Goal: Transaction & Acquisition: Book appointment/travel/reservation

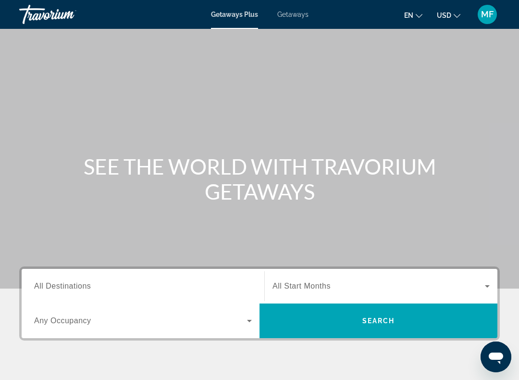
click at [193, 291] on input "Destination All Destinations" at bounding box center [143, 287] width 218 height 12
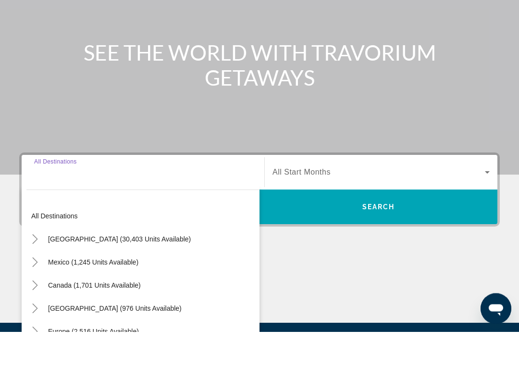
scroll to position [175, 0]
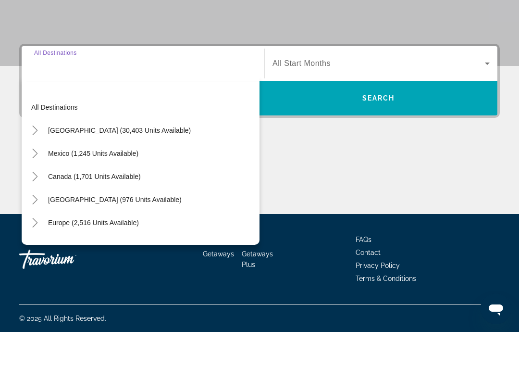
click at [133, 175] on span "[GEOGRAPHIC_DATA] (30,403 units available)" at bounding box center [119, 179] width 143 height 8
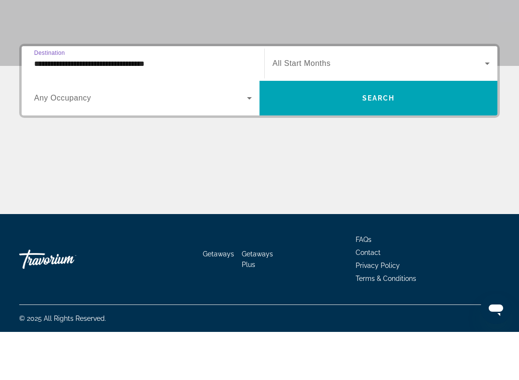
click at [155, 106] on input "**********" at bounding box center [143, 112] width 218 height 12
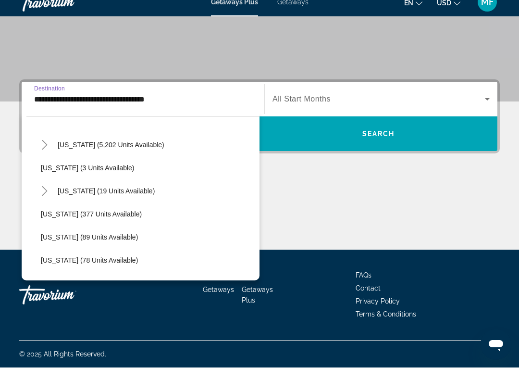
scroll to position [142, 0]
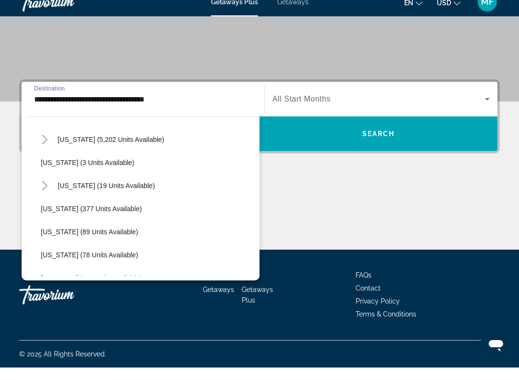
click at [133, 148] on span "[US_STATE] (5,202 units available)" at bounding box center [111, 152] width 107 height 8
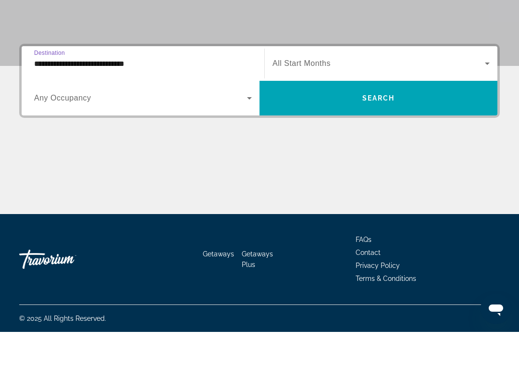
click at [150, 106] on input "**********" at bounding box center [143, 112] width 218 height 12
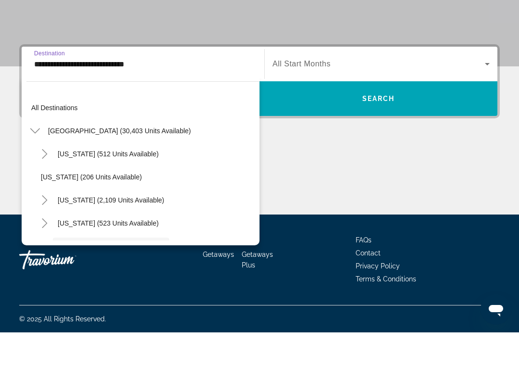
scroll to position [80, 0]
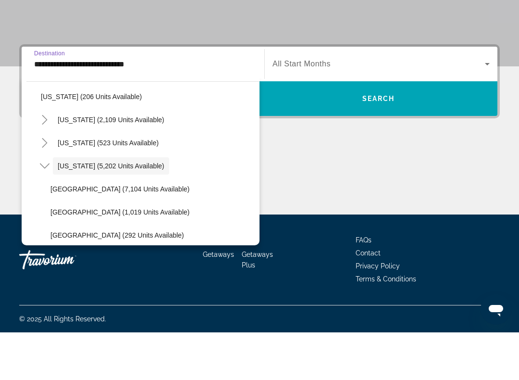
click at [132, 233] on span "[GEOGRAPHIC_DATA] (7,104 units available)" at bounding box center [119, 237] width 139 height 8
type input "**********"
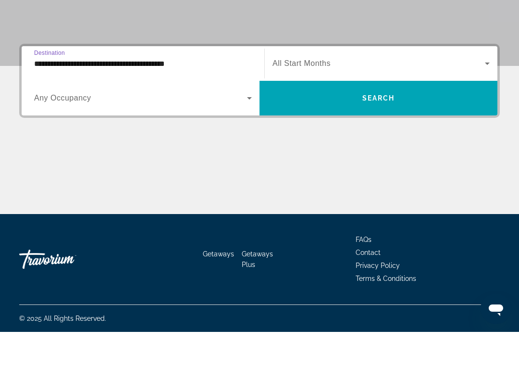
click at [243, 140] on span "Search widget" at bounding box center [140, 146] width 213 height 12
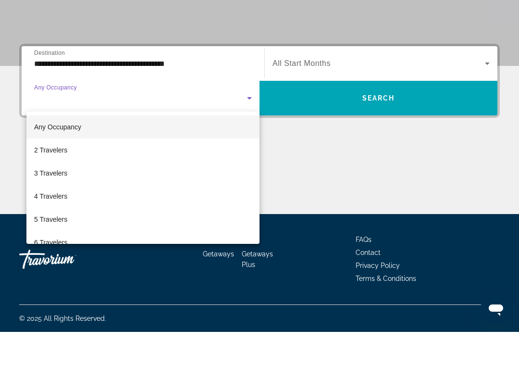
click at [308, 65] on div at bounding box center [259, 190] width 519 height 380
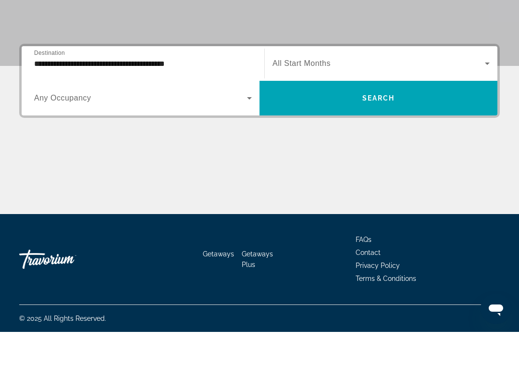
click at [310, 106] on span "Search widget" at bounding box center [379, 112] width 213 height 12
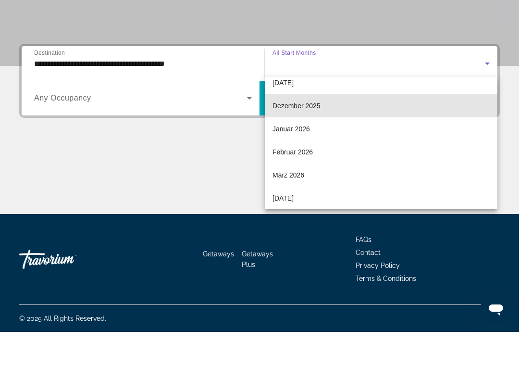
scroll to position [82, 0]
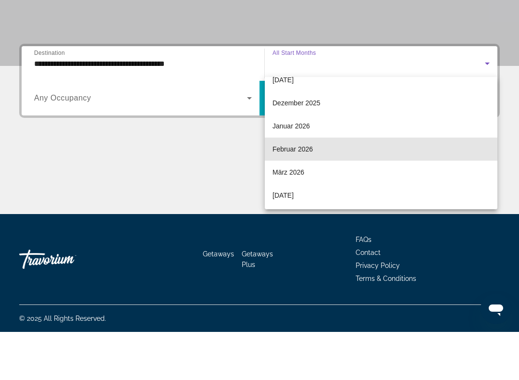
click at [309, 186] on mat-option "Februar 2026" at bounding box center [381, 197] width 233 height 23
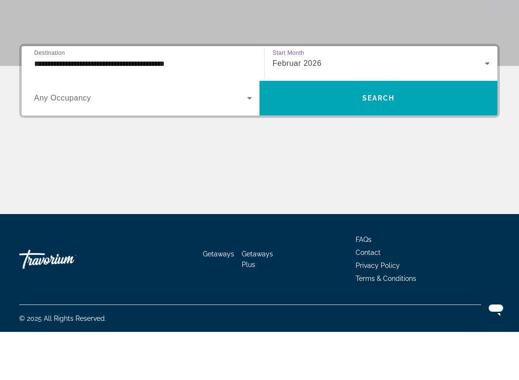
click at [249, 140] on icon "Search widget" at bounding box center [250, 146] width 12 height 12
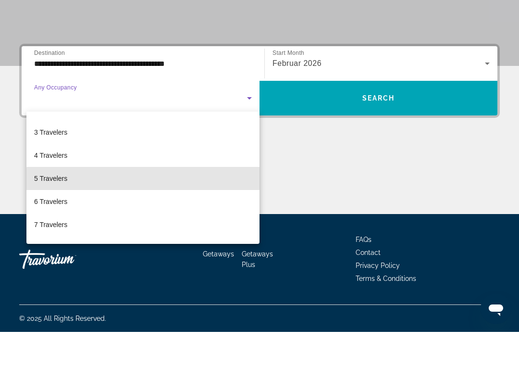
scroll to position [43, 0]
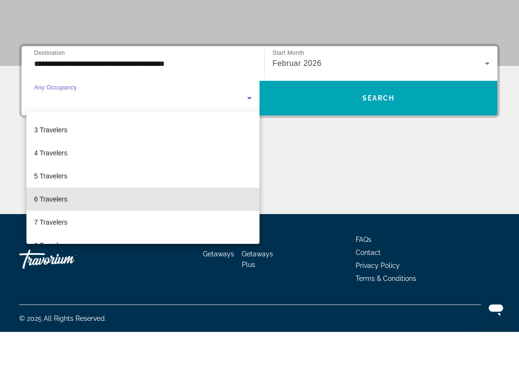
click at [146, 236] on mat-option "6 Travelers" at bounding box center [142, 247] width 233 height 23
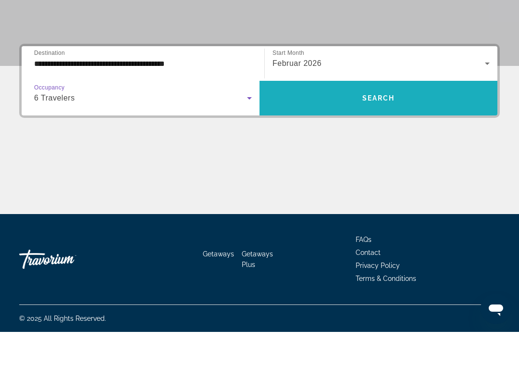
click at [374, 142] on span "Search" at bounding box center [379, 146] width 33 height 8
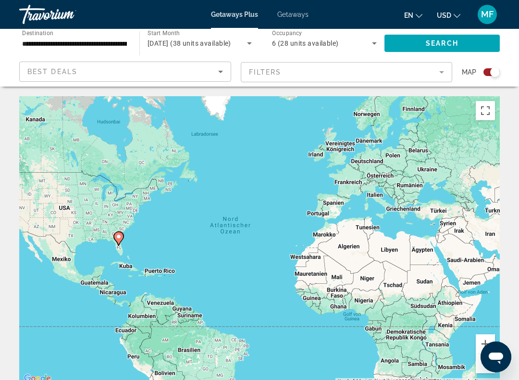
click at [491, 71] on div "Search widget" at bounding box center [495, 72] width 10 height 10
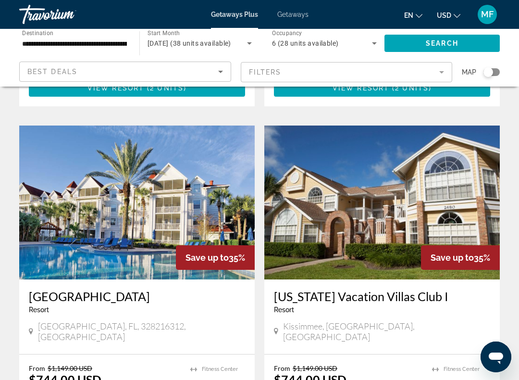
scroll to position [1730, 0]
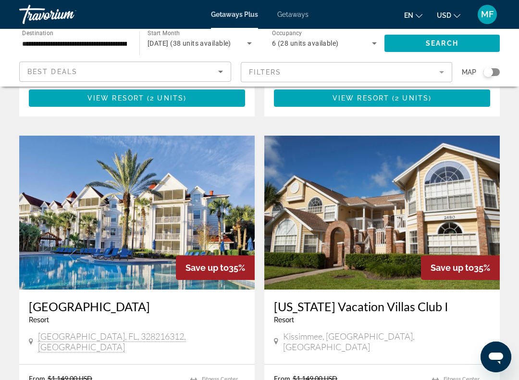
click at [373, 46] on icon "Search widget" at bounding box center [375, 44] width 12 height 12
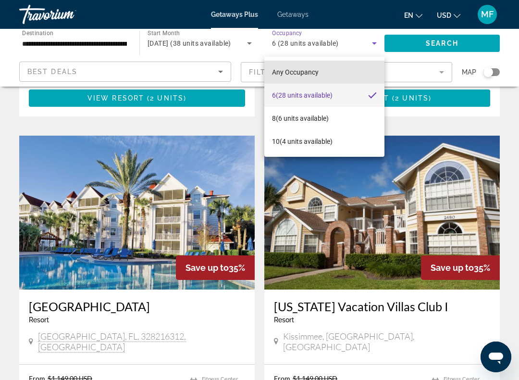
click at [330, 70] on mat-option "Any Occupancy" at bounding box center [324, 72] width 120 height 23
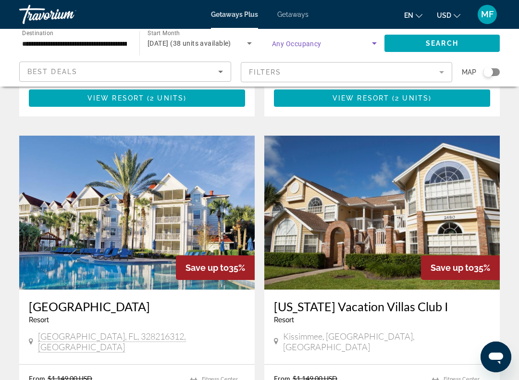
click at [448, 41] on span "Search" at bounding box center [442, 43] width 33 height 8
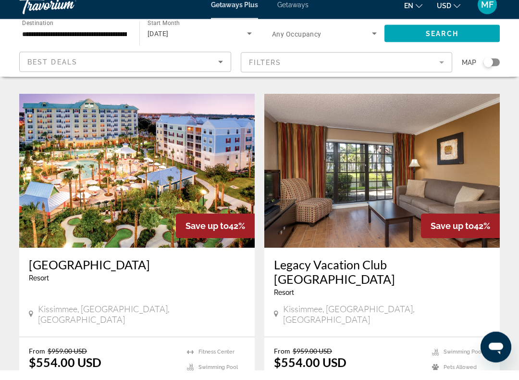
scroll to position [1762, 0]
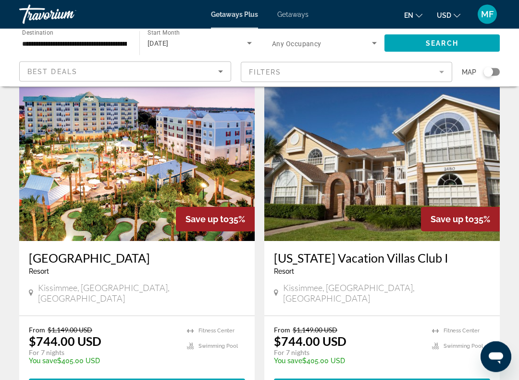
scroll to position [1397, 0]
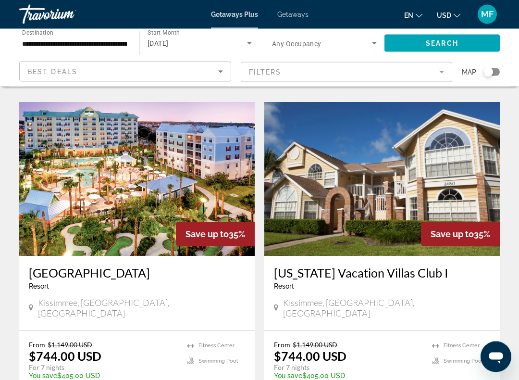
click at [289, 18] on span "Getaways" at bounding box center [292, 15] width 31 height 8
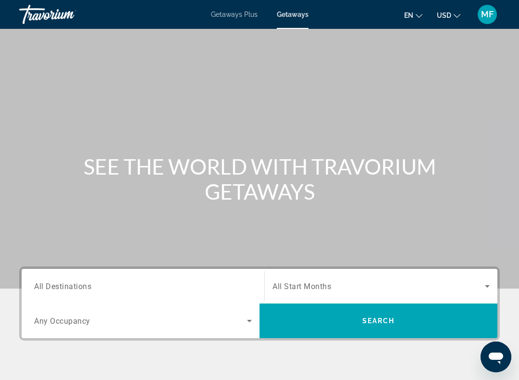
click at [204, 281] on input "Destination All Destinations" at bounding box center [143, 287] width 218 height 12
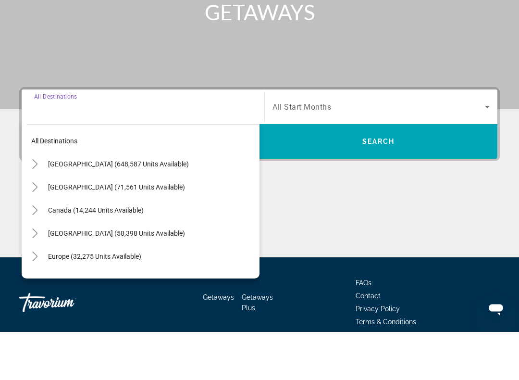
scroll to position [175, 0]
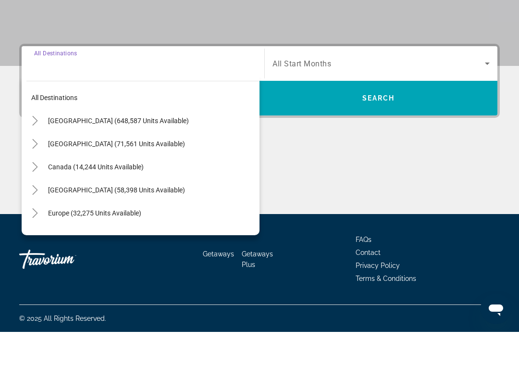
click at [142, 165] on span "[GEOGRAPHIC_DATA] (648,587 units available)" at bounding box center [118, 169] width 141 height 8
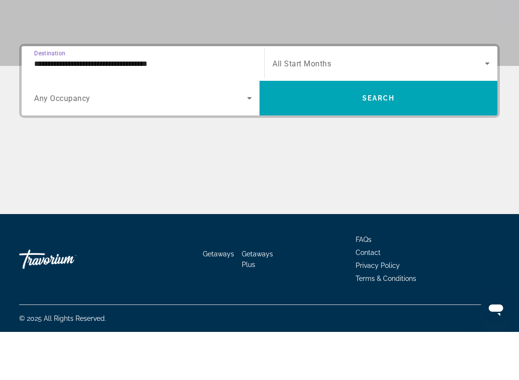
click at [182, 106] on input "**********" at bounding box center [143, 112] width 218 height 12
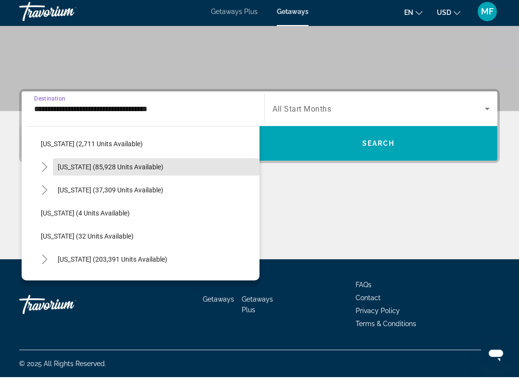
scroll to position [69, 0]
click at [159, 169] on span "Search widget" at bounding box center [156, 169] width 207 height 23
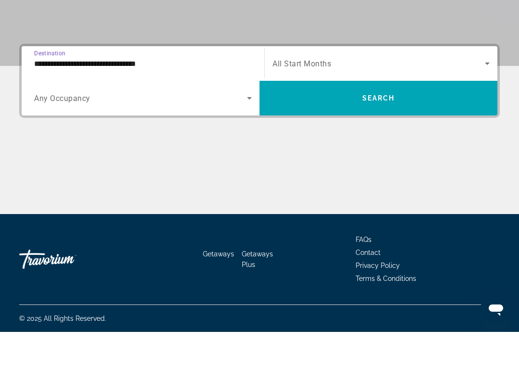
click at [201, 106] on input "**********" at bounding box center [143, 112] width 218 height 12
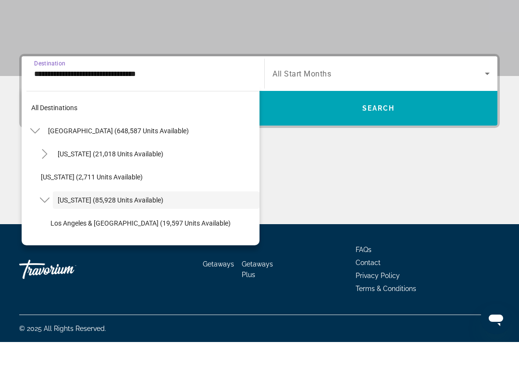
scroll to position [34, 0]
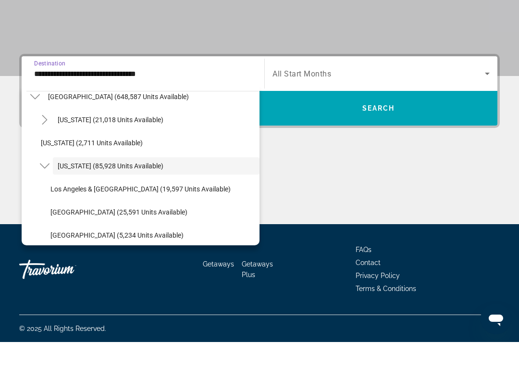
click at [50, 196] on mat-icon "Toggle California (85,928 units available)" at bounding box center [44, 204] width 17 height 17
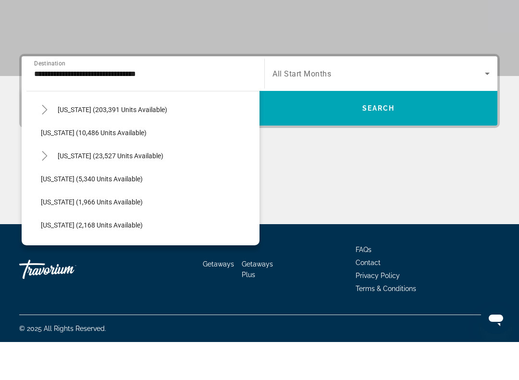
scroll to position [163, 0]
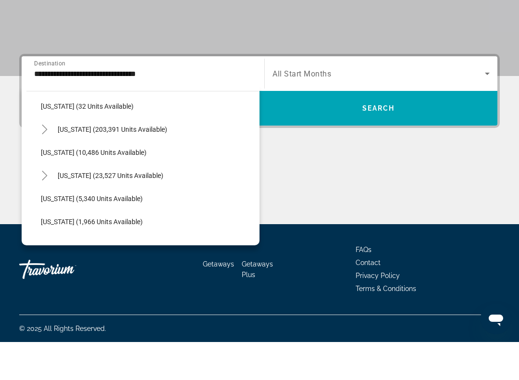
click at [144, 163] on span "[US_STATE] (203,391 units available)" at bounding box center [113, 167] width 110 height 8
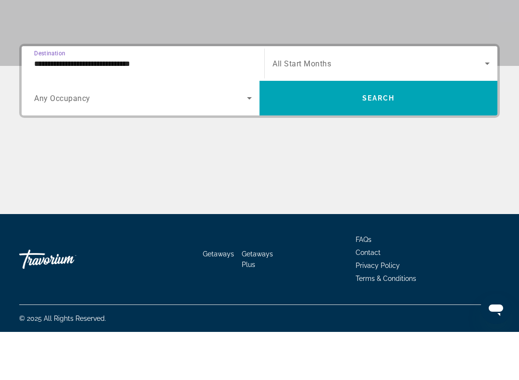
click at [184, 106] on input "**********" at bounding box center [143, 112] width 218 height 12
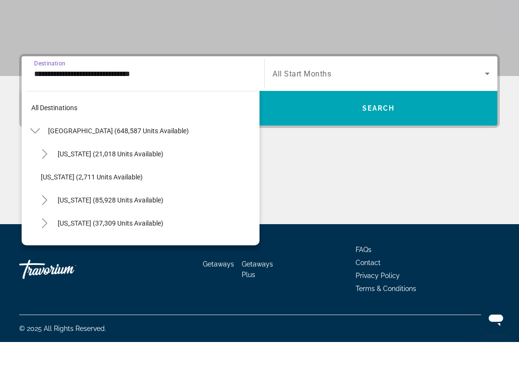
scroll to position [126, 0]
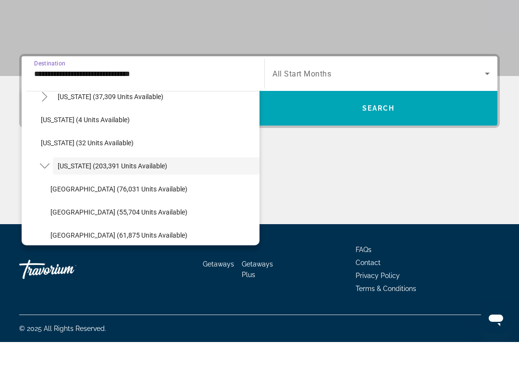
click at [141, 223] on span "[GEOGRAPHIC_DATA] (76,031 units available)" at bounding box center [118, 227] width 137 height 8
type input "**********"
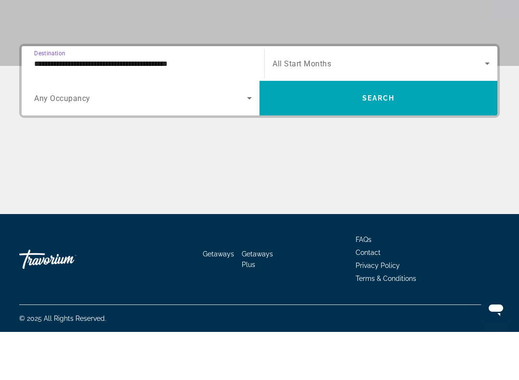
click at [308, 106] on span "Search widget" at bounding box center [379, 112] width 213 height 12
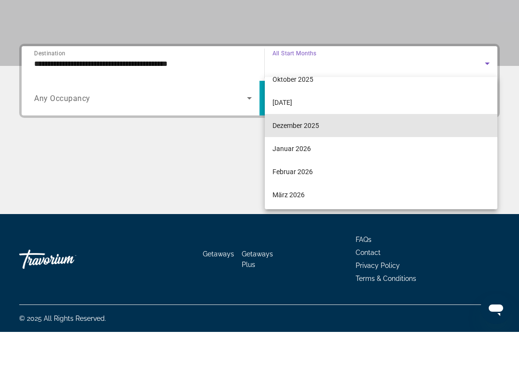
scroll to position [63, 0]
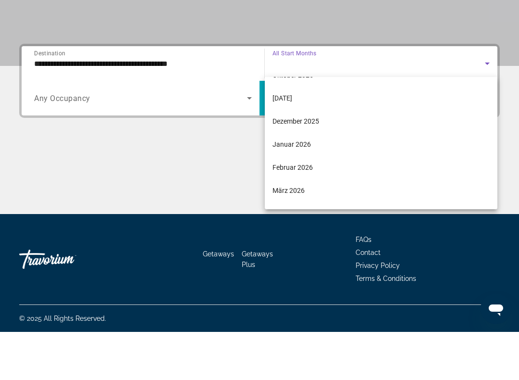
click at [313, 204] on mat-option "Februar 2026" at bounding box center [381, 215] width 233 height 23
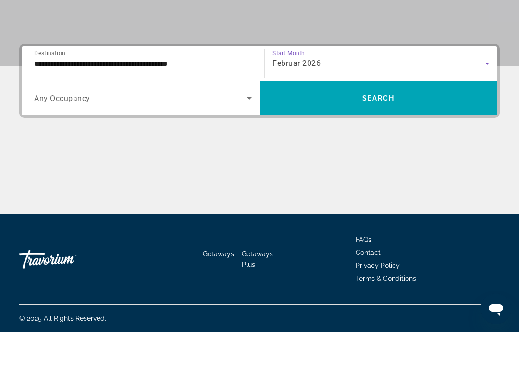
click at [252, 140] on icon "Search widget" at bounding box center [250, 146] width 12 height 12
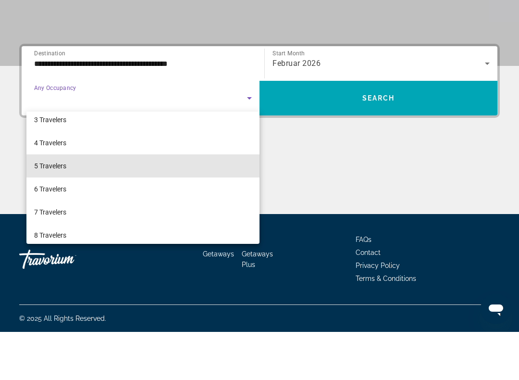
scroll to position [54, 0]
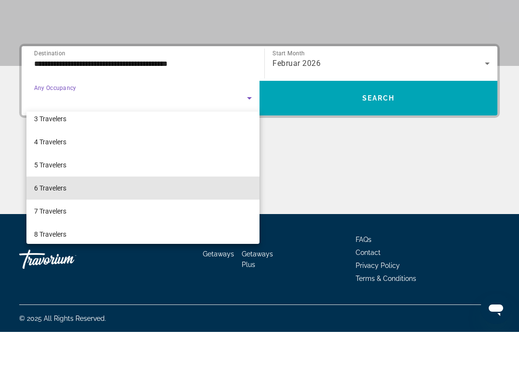
click at [175, 225] on mat-option "6 Travelers" at bounding box center [142, 236] width 233 height 23
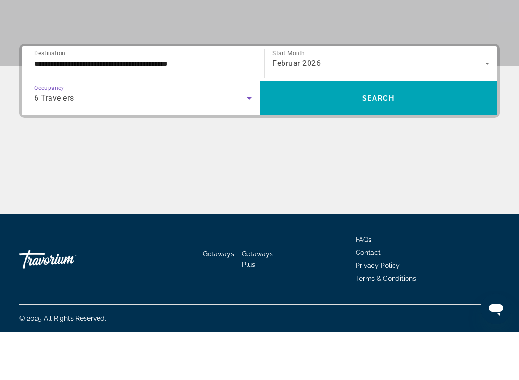
click at [381, 142] on span "Search" at bounding box center [379, 146] width 33 height 8
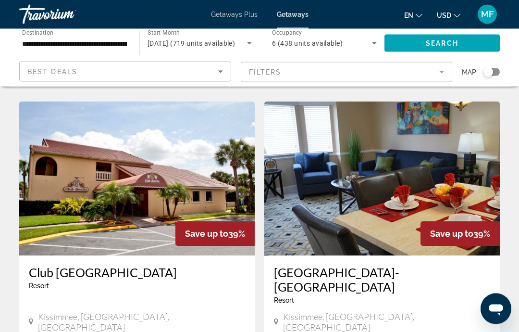
scroll to position [1898, 0]
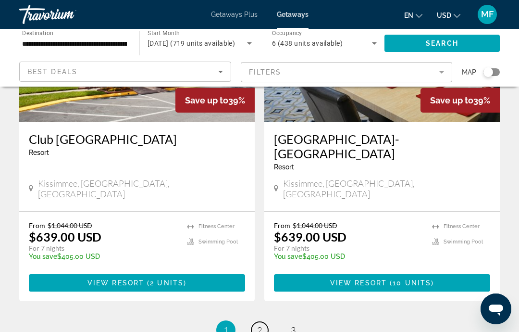
click at [265, 322] on link "page 2" at bounding box center [259, 330] width 17 height 17
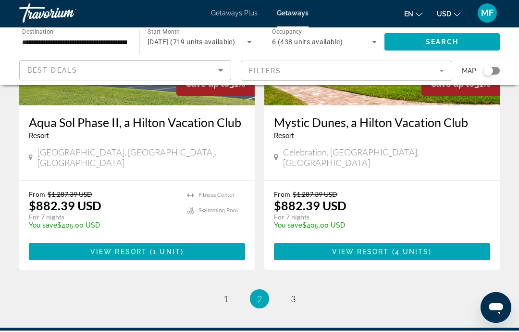
scroll to position [1898, 0]
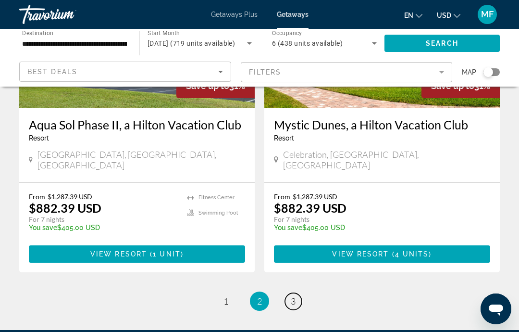
click at [298, 293] on link "page 3" at bounding box center [293, 301] width 17 height 17
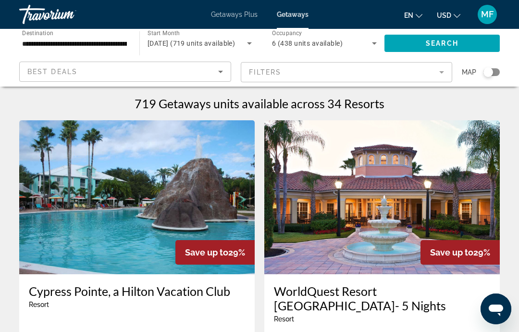
click at [370, 44] on icon "Search widget" at bounding box center [375, 44] width 12 height 12
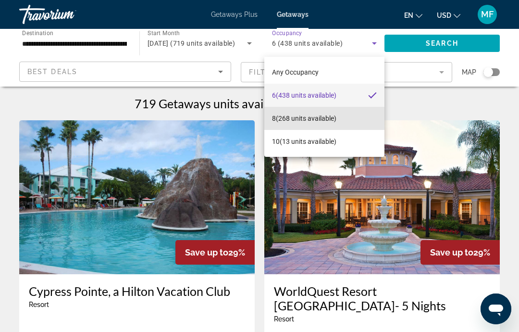
click at [333, 121] on span "8 (268 units available)" at bounding box center [304, 119] width 64 height 12
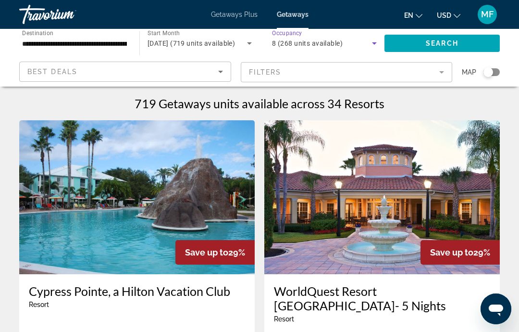
click at [373, 42] on icon "Search widget" at bounding box center [375, 44] width 12 height 12
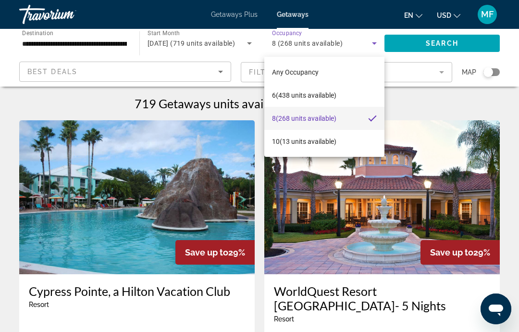
click at [440, 43] on div at bounding box center [259, 166] width 519 height 332
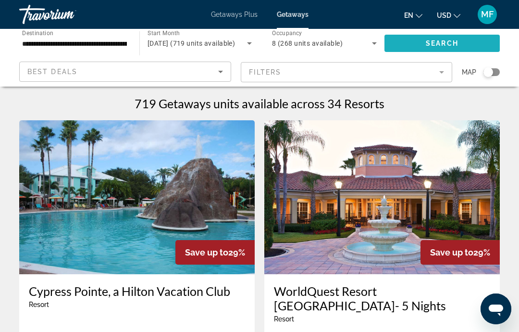
click at [445, 49] on span "Search widget" at bounding box center [442, 43] width 115 height 23
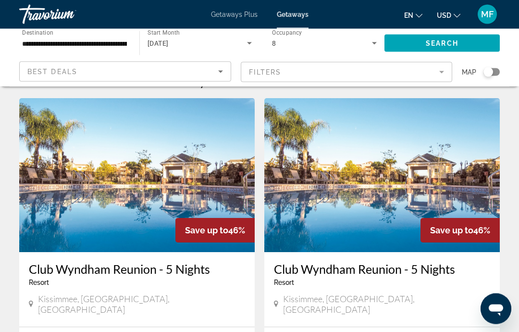
scroll to position [22, 0]
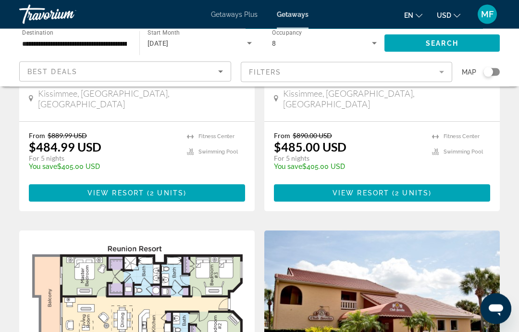
click at [436, 75] on mat-form-field "Filters" at bounding box center [347, 72] width 212 height 20
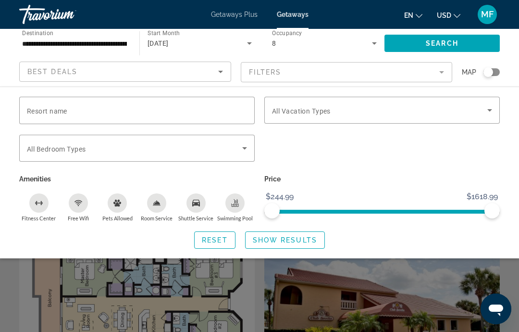
click at [499, 109] on div "Vacation Types All Vacation Types" at bounding box center [382, 110] width 236 height 27
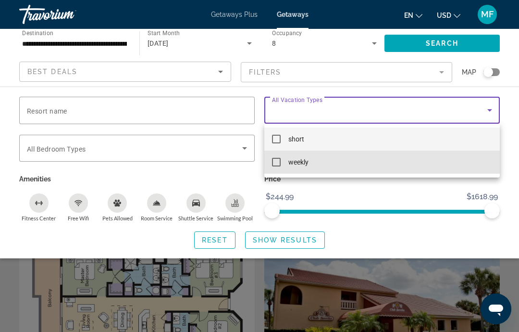
click at [334, 168] on mat-option "weekly" at bounding box center [382, 162] width 236 height 23
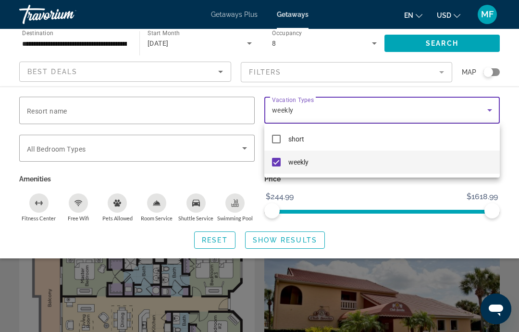
click at [443, 47] on div at bounding box center [259, 166] width 519 height 332
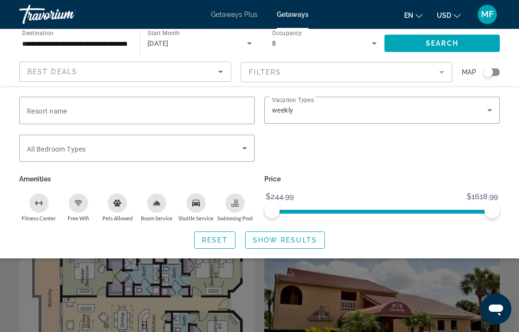
click at [297, 237] on span "Show Results" at bounding box center [285, 240] width 64 height 8
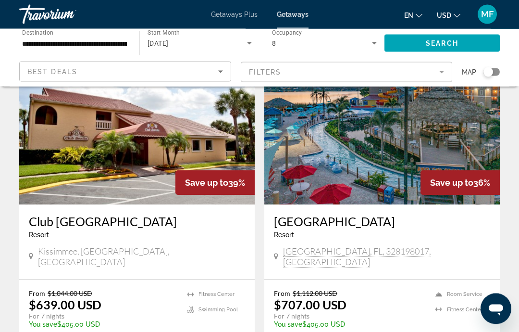
scroll to position [70, 0]
click at [447, 123] on img "Main content" at bounding box center [382, 127] width 236 height 154
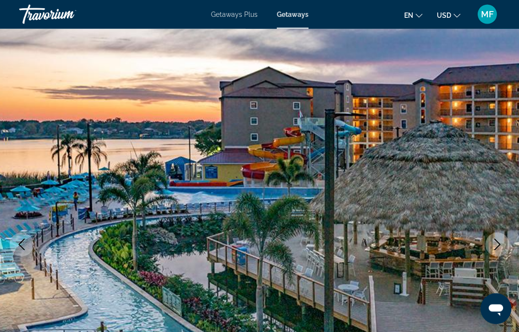
scroll to position [13, 0]
click at [496, 246] on icon "Next image" at bounding box center [498, 245] width 12 height 12
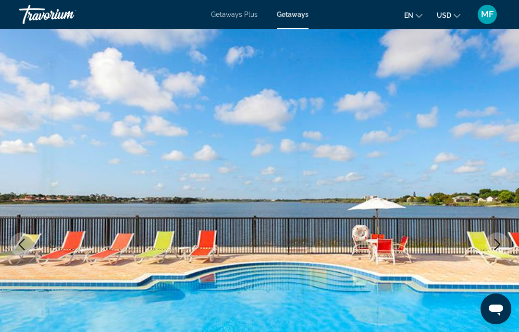
click at [495, 250] on icon "Next image" at bounding box center [498, 245] width 6 height 12
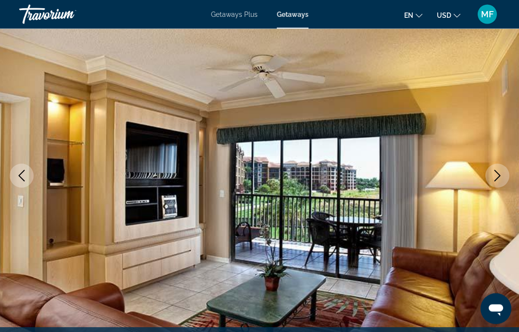
scroll to position [83, 0]
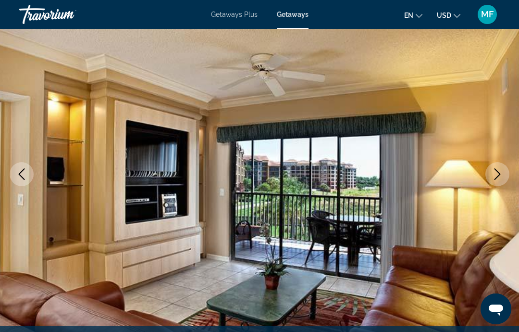
click at [500, 183] on button "Next image" at bounding box center [498, 174] width 24 height 24
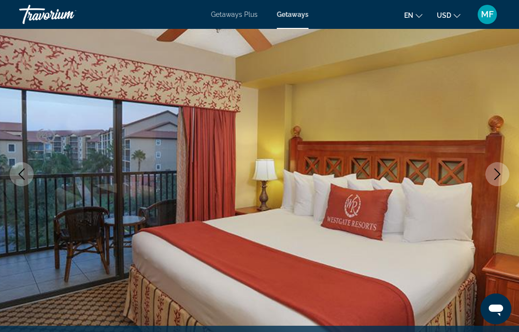
click at [502, 177] on icon "Next image" at bounding box center [498, 174] width 12 height 12
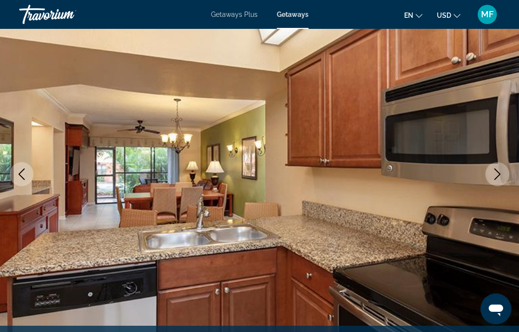
click at [496, 181] on button "Next image" at bounding box center [498, 174] width 24 height 24
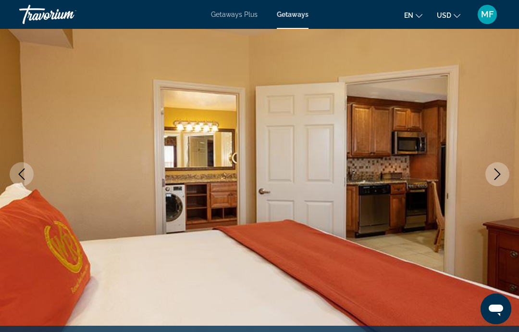
click at [501, 177] on icon "Next image" at bounding box center [498, 174] width 12 height 12
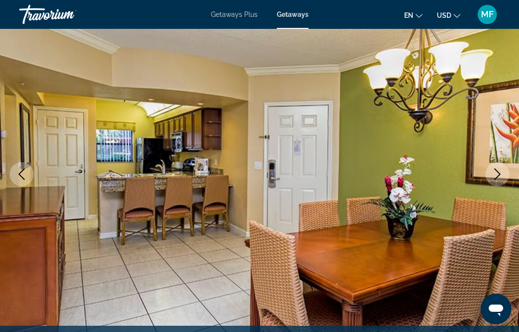
click at [496, 182] on button "Next image" at bounding box center [498, 174] width 24 height 24
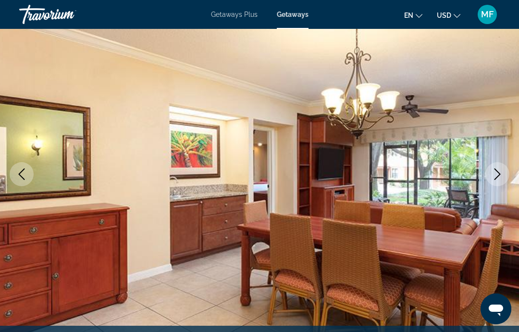
click at [494, 180] on button "Next image" at bounding box center [498, 174] width 24 height 24
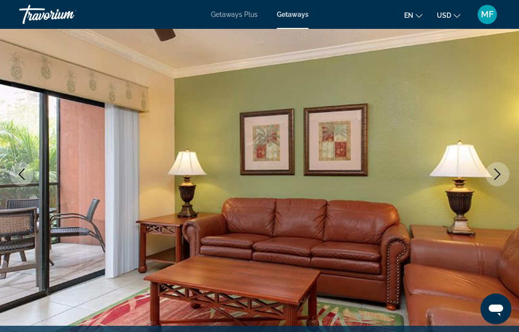
click at [495, 180] on button "Next image" at bounding box center [498, 174] width 24 height 24
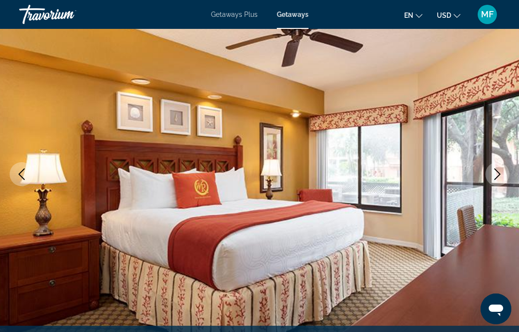
click at [497, 179] on icon "Next image" at bounding box center [498, 174] width 12 height 12
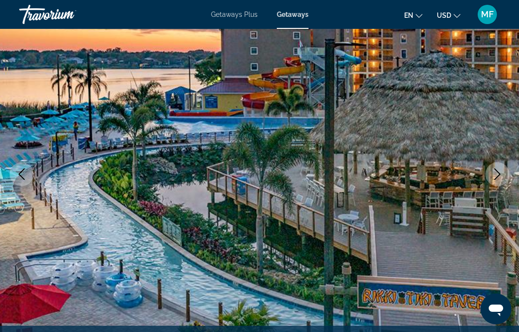
click at [497, 180] on button "Next image" at bounding box center [498, 174] width 24 height 24
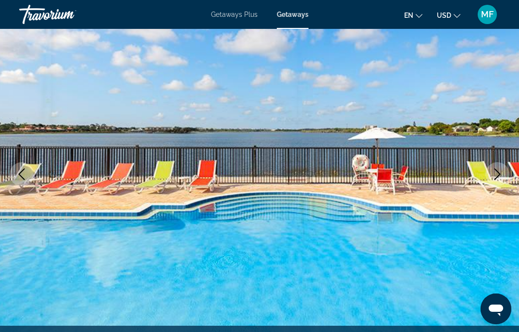
click at [499, 177] on icon "Next image" at bounding box center [498, 174] width 12 height 12
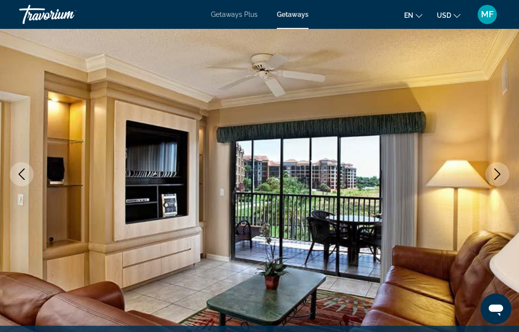
click at [499, 179] on icon "Next image" at bounding box center [498, 174] width 12 height 12
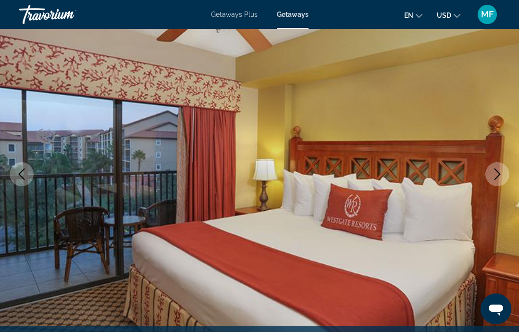
click at [501, 178] on icon "Next image" at bounding box center [498, 174] width 12 height 12
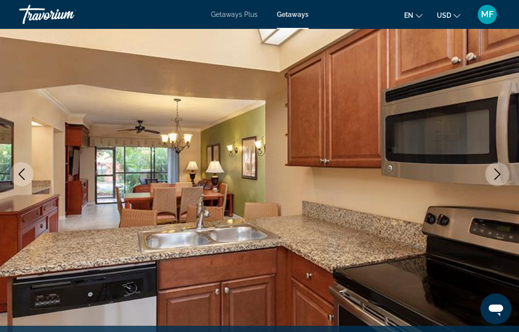
click at [499, 178] on icon "Next image" at bounding box center [498, 174] width 12 height 12
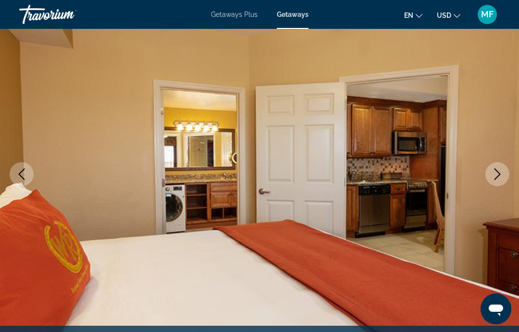
click at [498, 180] on button "Next image" at bounding box center [498, 174] width 24 height 24
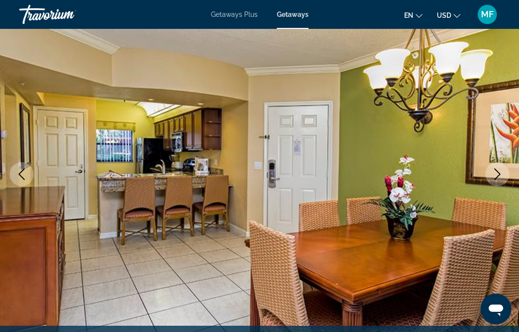
click at [503, 176] on button "Next image" at bounding box center [498, 174] width 24 height 24
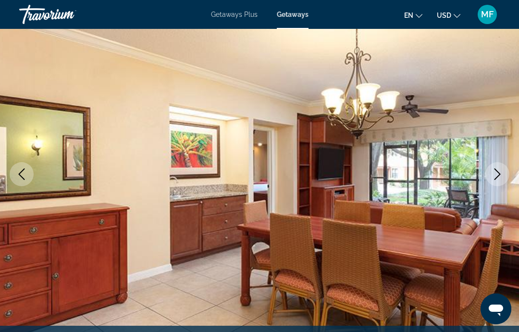
click at [499, 179] on icon "Next image" at bounding box center [498, 174] width 12 height 12
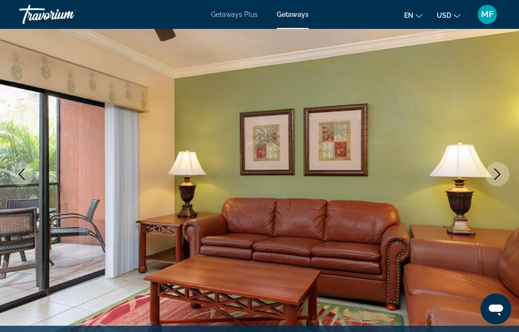
click at [498, 179] on icon "Next image" at bounding box center [498, 174] width 12 height 12
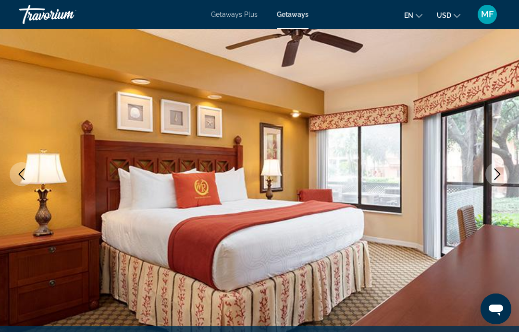
click at [501, 178] on icon "Next image" at bounding box center [498, 174] width 12 height 12
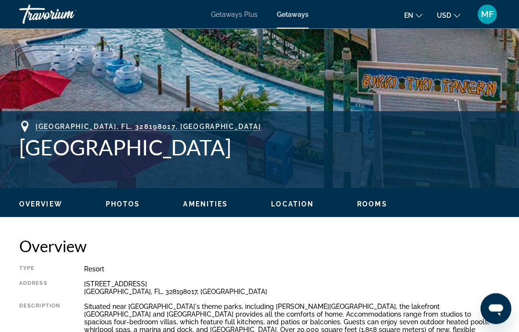
scroll to position [314, 0]
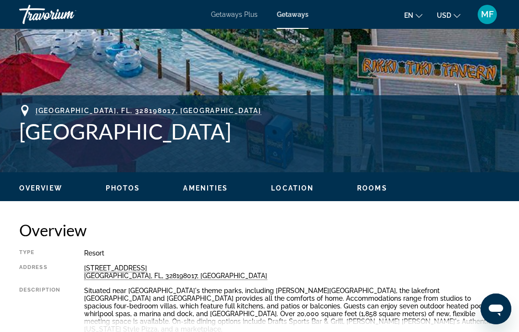
click at [113, 327] on div "Read more" at bounding box center [292, 331] width 416 height 26
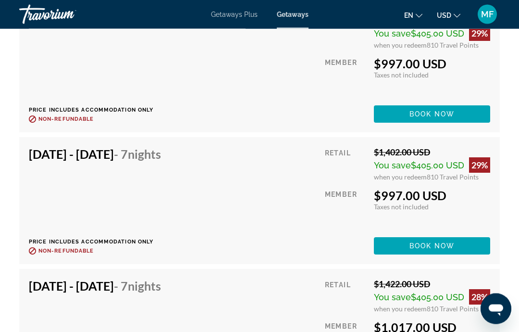
scroll to position [2689, 0]
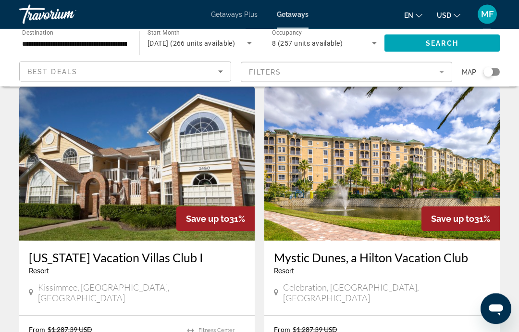
scroll to position [709, 0]
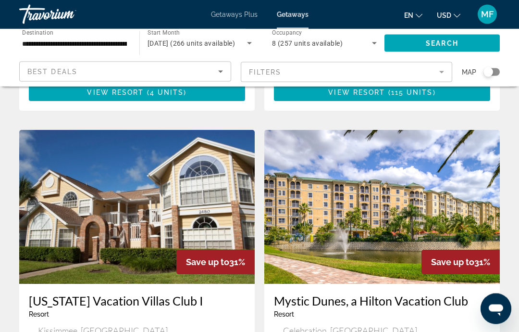
click at [191, 170] on img "Main content" at bounding box center [137, 207] width 236 height 154
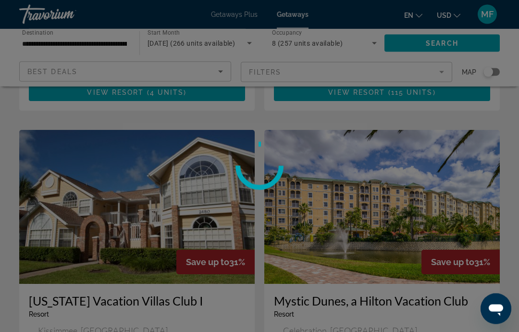
scroll to position [666, 0]
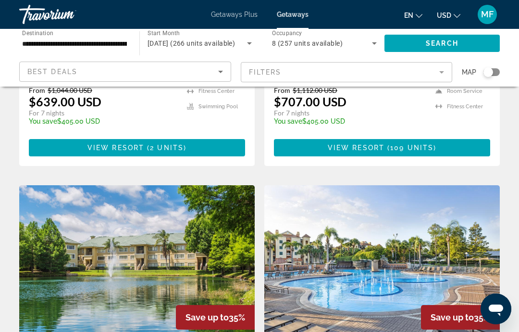
scroll to position [309, 0]
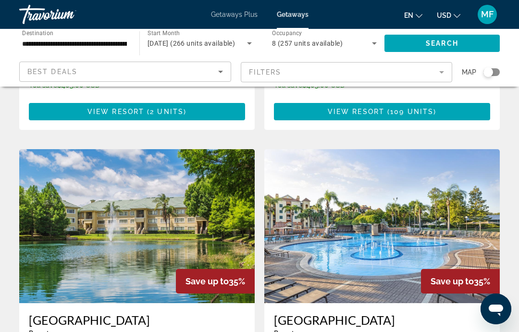
click at [447, 195] on img "Main content" at bounding box center [382, 226] width 236 height 154
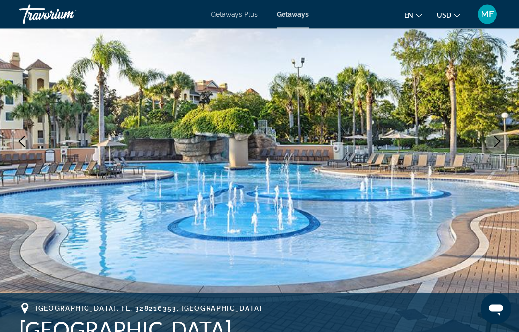
scroll to position [116, 0]
click at [499, 146] on icon "Next image" at bounding box center [498, 142] width 12 height 12
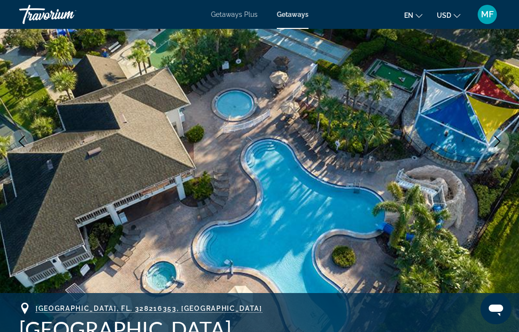
click at [500, 140] on icon "Next image" at bounding box center [498, 142] width 6 height 12
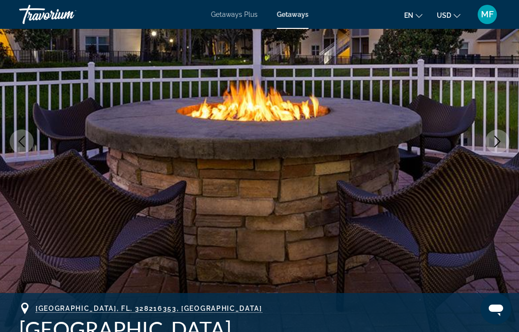
click at [503, 139] on icon "Next image" at bounding box center [498, 142] width 12 height 12
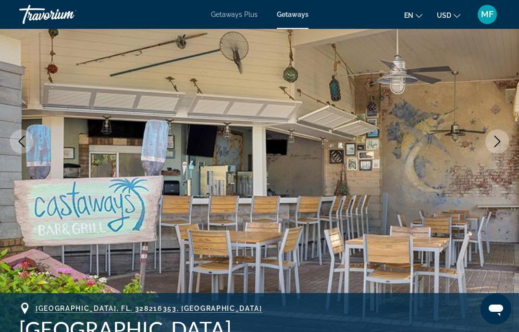
click at [502, 142] on icon "Next image" at bounding box center [498, 142] width 12 height 12
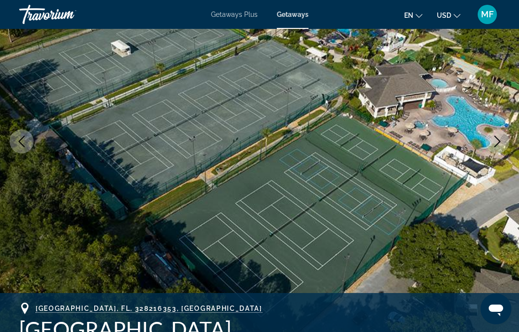
click at [502, 139] on icon "Next image" at bounding box center [498, 142] width 12 height 12
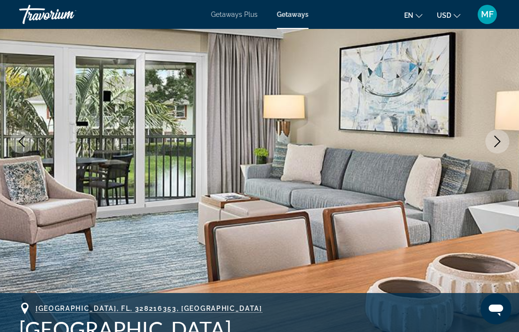
click at [501, 142] on icon "Next image" at bounding box center [498, 142] width 12 height 12
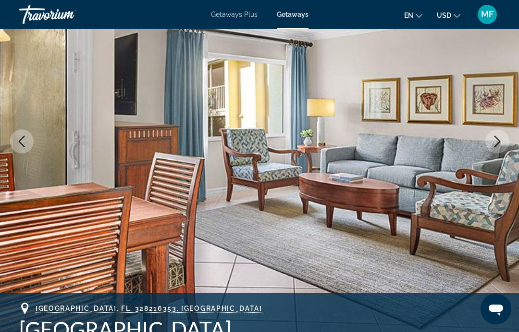
click at [498, 143] on icon "Next image" at bounding box center [498, 142] width 6 height 12
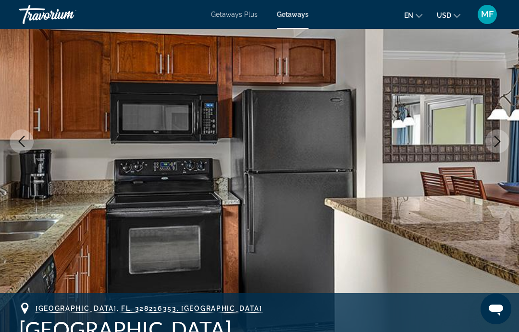
click at [497, 143] on icon "Next image" at bounding box center [498, 142] width 12 height 12
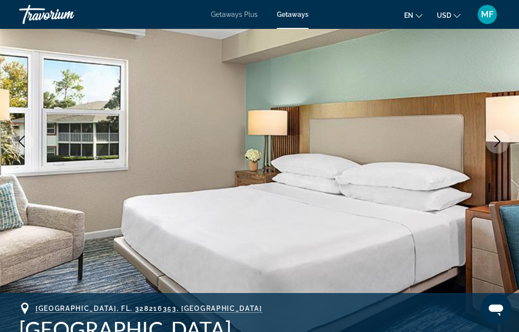
click at [494, 145] on icon "Next image" at bounding box center [498, 142] width 12 height 12
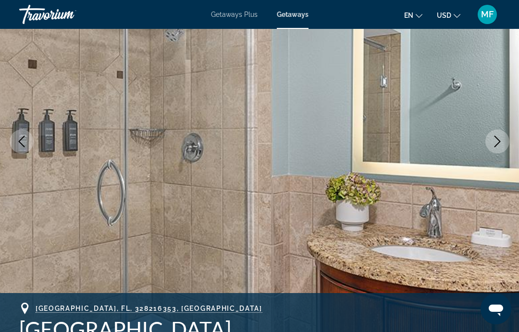
click at [500, 141] on icon "Next image" at bounding box center [498, 142] width 6 height 12
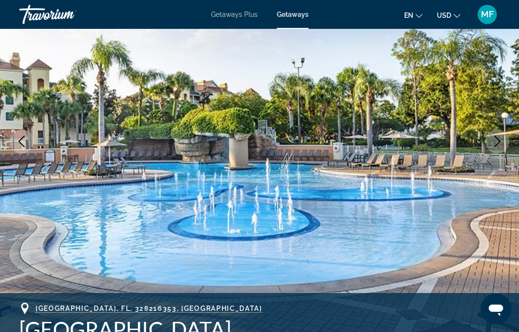
click at [497, 144] on icon "Next image" at bounding box center [498, 142] width 12 height 12
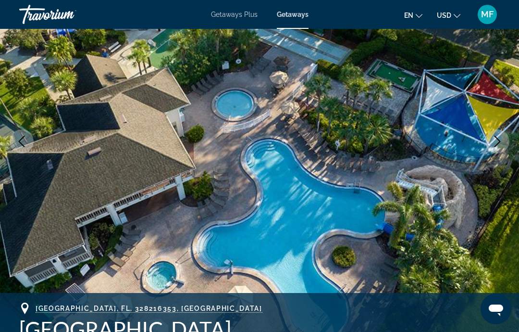
click at [496, 144] on icon "Next image" at bounding box center [498, 142] width 12 height 12
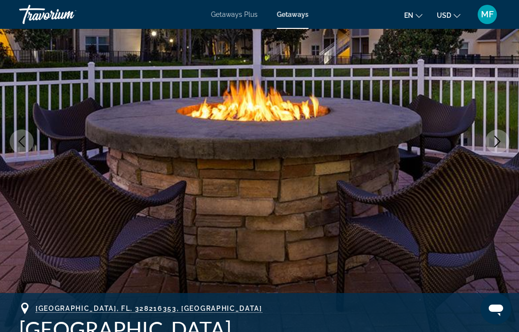
click at [500, 141] on icon "Next image" at bounding box center [498, 142] width 6 height 12
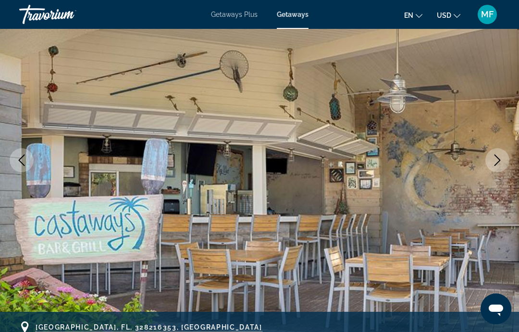
scroll to position [0, 0]
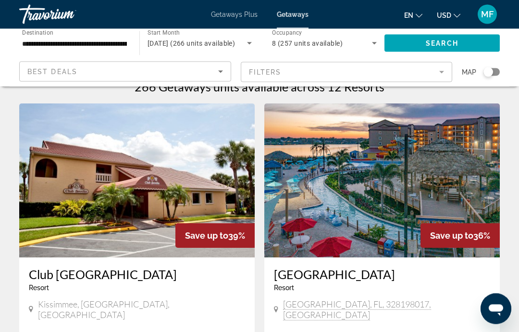
scroll to position [18, 0]
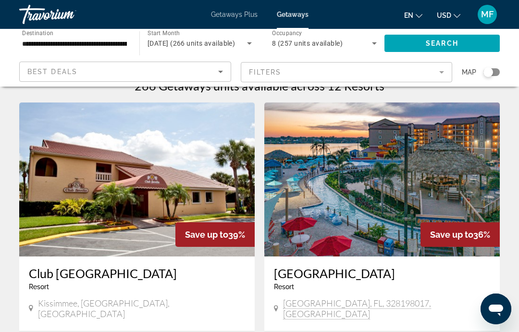
click at [183, 164] on img "Main content" at bounding box center [137, 179] width 236 height 154
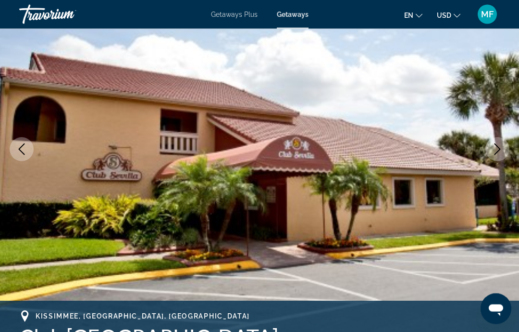
scroll to position [109, 0]
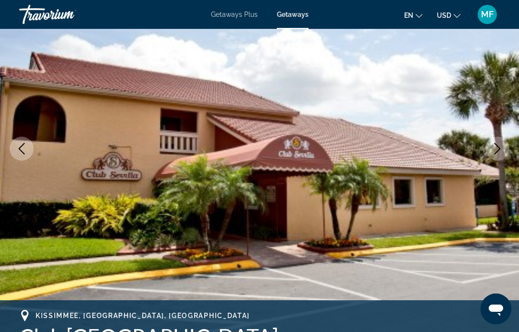
click at [494, 156] on button "Next image" at bounding box center [498, 149] width 24 height 24
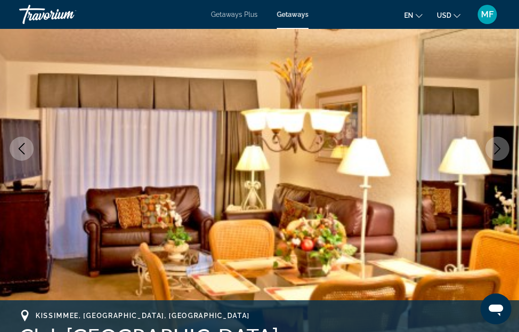
click at [499, 151] on icon "Next image" at bounding box center [498, 149] width 12 height 12
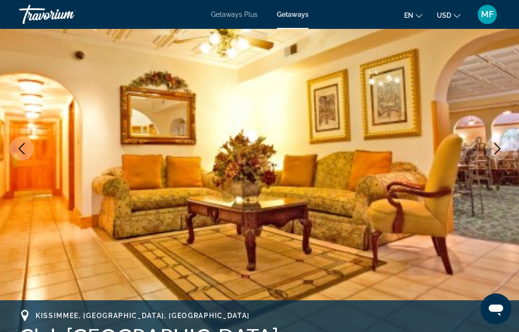
click at [496, 153] on icon "Next image" at bounding box center [498, 149] width 12 height 12
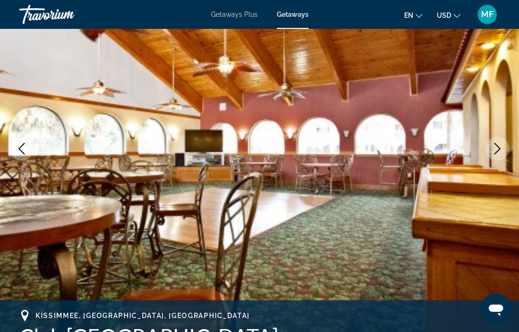
click at [501, 150] on icon "Next image" at bounding box center [498, 149] width 12 height 12
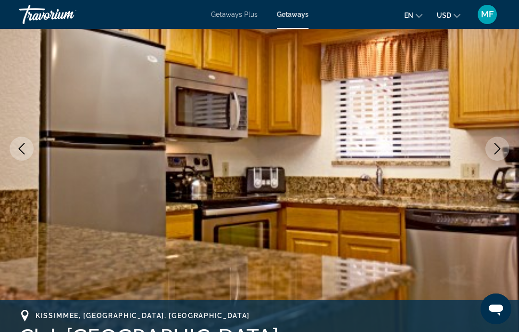
click at [502, 149] on icon "Next image" at bounding box center [498, 149] width 12 height 12
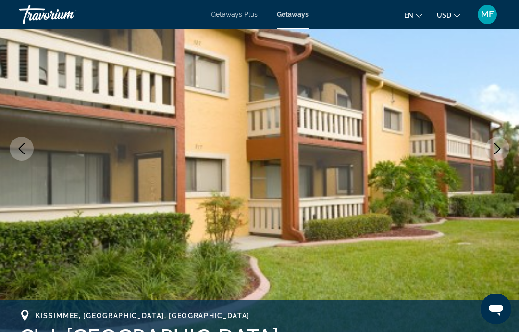
click at [495, 152] on icon "Next image" at bounding box center [498, 149] width 12 height 12
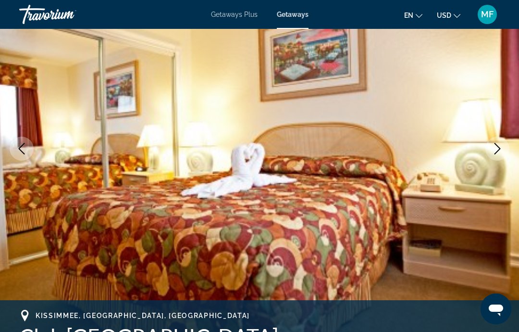
click at [501, 150] on icon "Next image" at bounding box center [498, 149] width 12 height 12
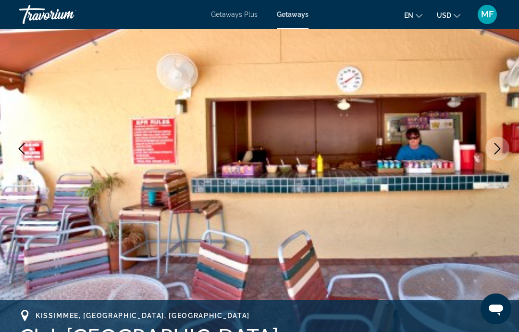
click at [497, 151] on icon "Next image" at bounding box center [498, 149] width 12 height 12
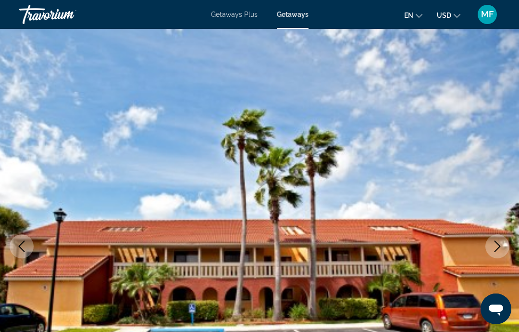
scroll to position [0, 0]
